Goal: Information Seeking & Learning: Learn about a topic

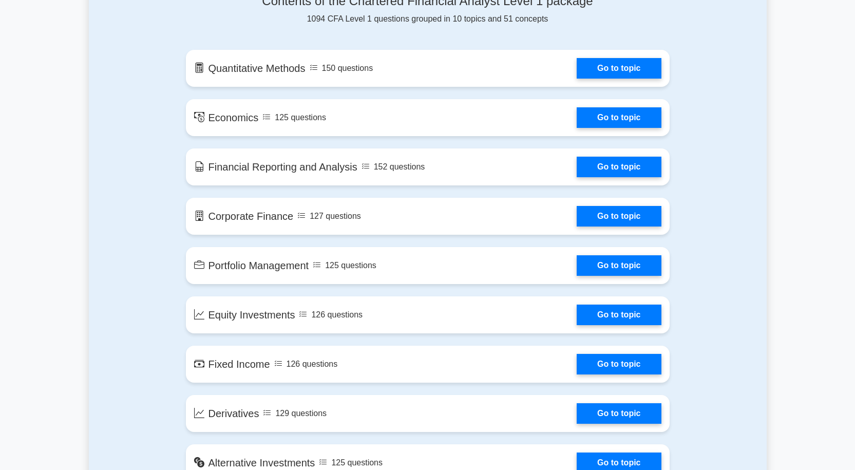
scroll to position [514, 0]
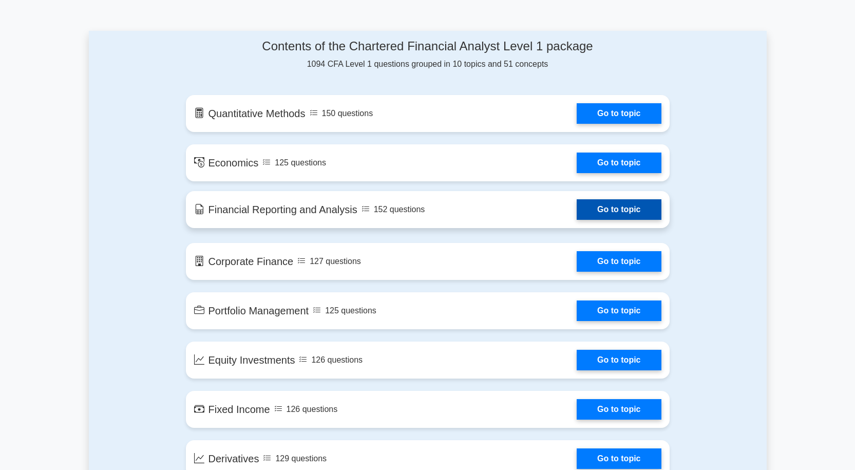
click at [582, 217] on link "Go to topic" at bounding box center [619, 209] width 84 height 21
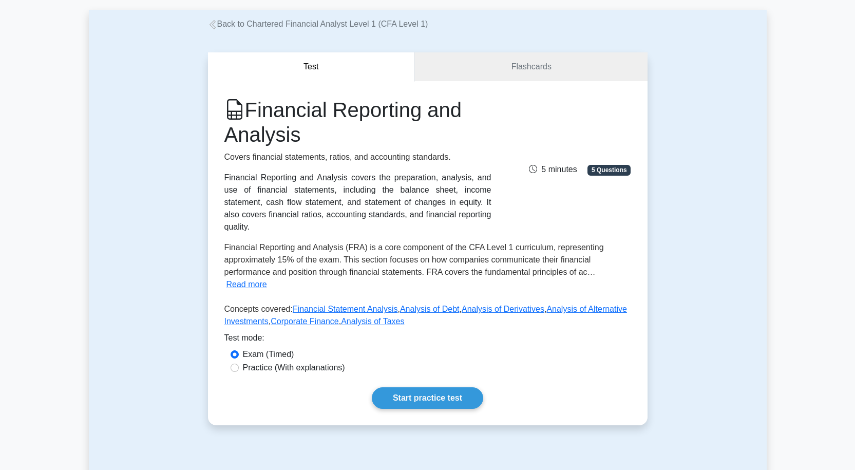
scroll to position [103, 0]
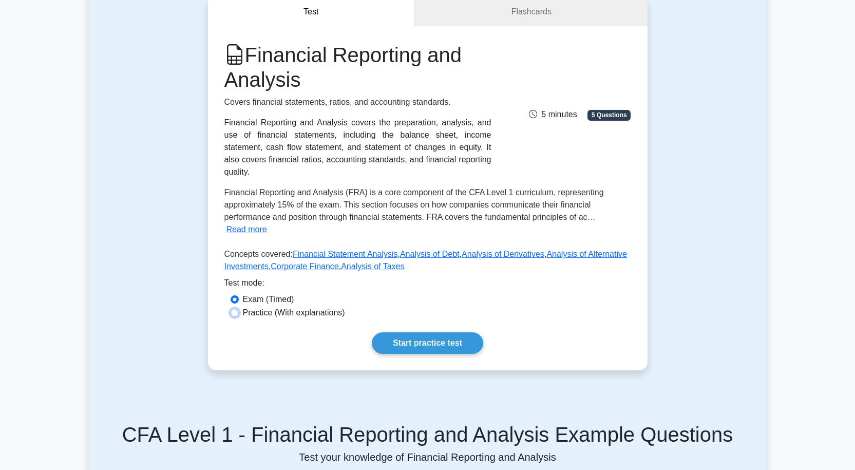
click at [237, 309] on input "Practice (With explanations)" at bounding box center [235, 313] width 8 height 8
radio input "true"
click at [426, 332] on link "Start practice test" at bounding box center [427, 343] width 111 height 22
